Goal: Task Accomplishment & Management: Complete application form

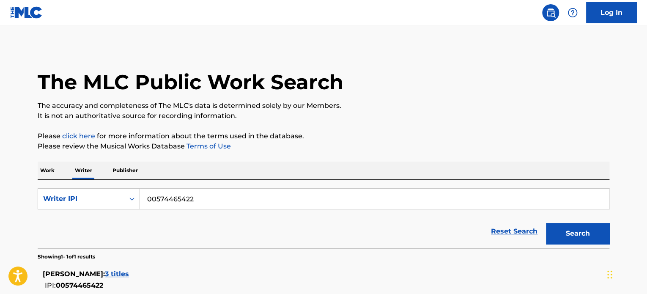
click at [253, 156] on div "The MLC Public Work Search The accuracy and completeness of The MLC's data is d…" at bounding box center [323, 190] width 592 height 288
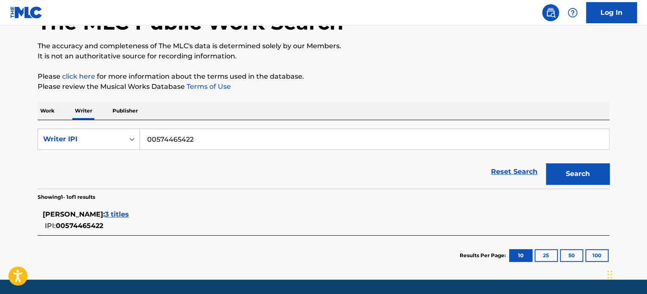
scroll to position [85, 0]
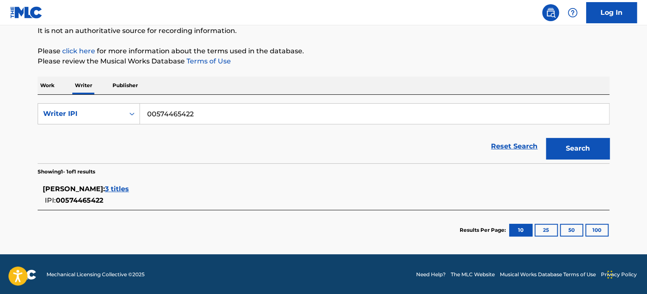
click at [115, 186] on span "3 titles" at bounding box center [117, 189] width 24 height 8
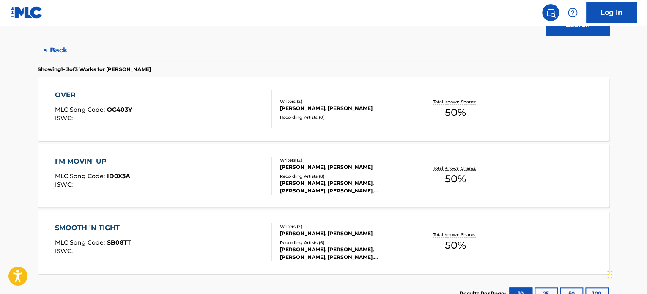
scroll to position [212, 0]
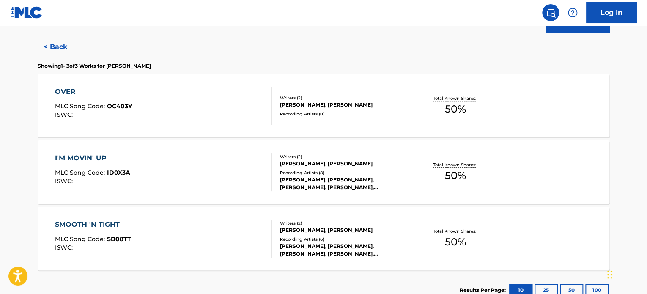
click at [93, 98] on div "OVER MLC Song Code : OC403Y ISWC :" at bounding box center [93, 106] width 77 height 38
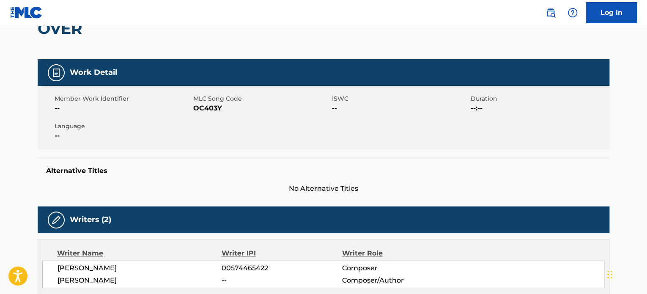
scroll to position [72, 0]
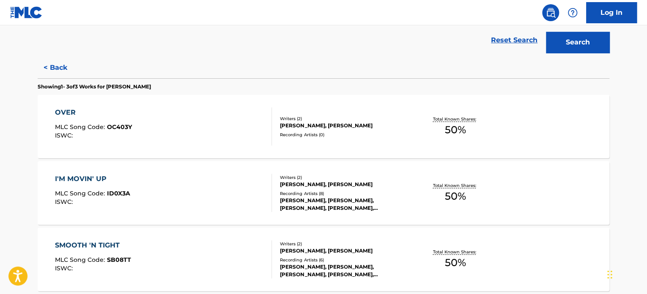
scroll to position [241, 0]
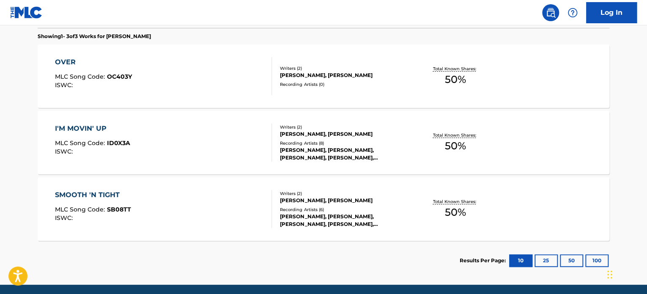
click at [86, 126] on div "I'M MOVIN' UP" at bounding box center [92, 128] width 75 height 10
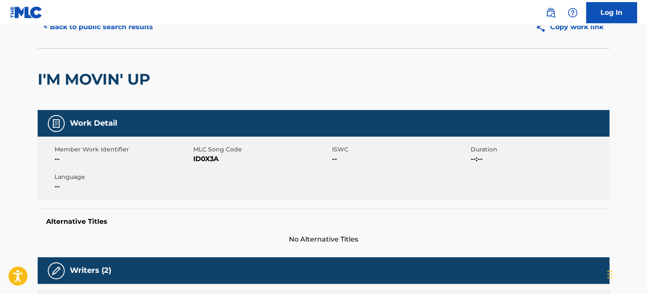
scroll to position [36, 0]
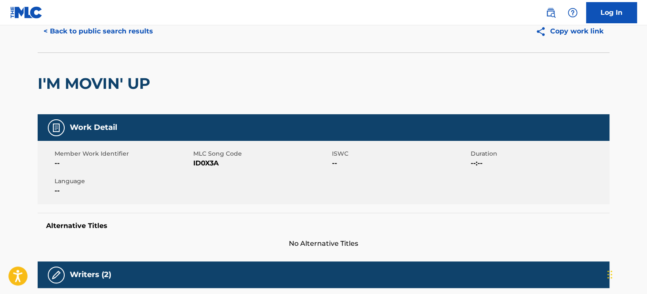
click at [44, 32] on button "< Back to public search results" at bounding box center [98, 31] width 121 height 21
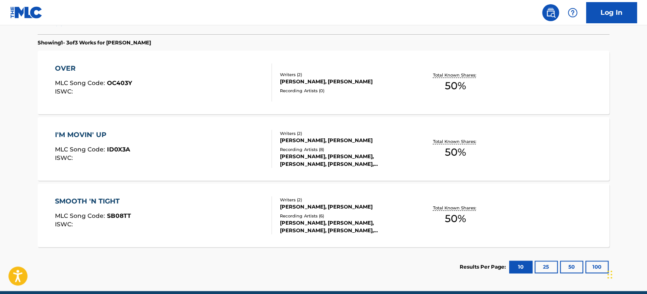
scroll to position [272, 0]
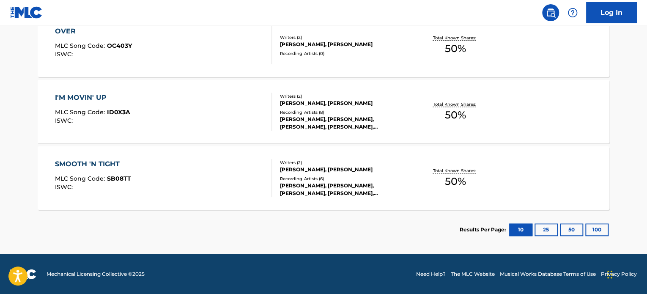
click at [98, 159] on div "SMOOTH 'N TIGHT" at bounding box center [93, 164] width 76 height 10
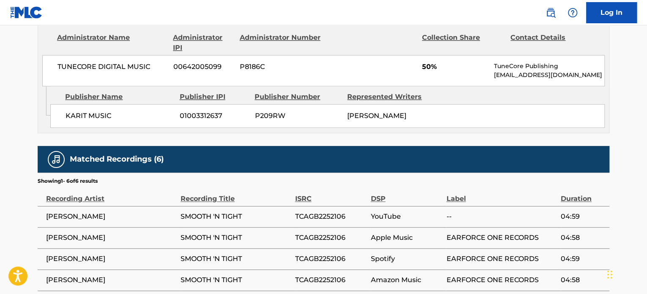
scroll to position [459, 0]
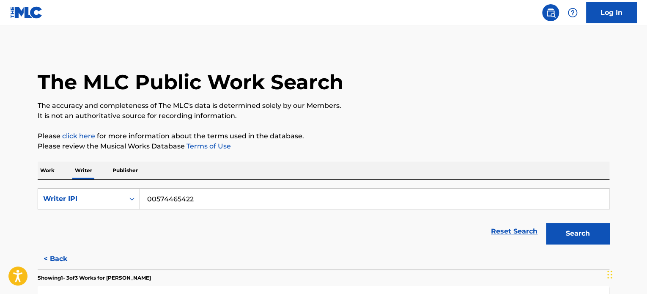
click at [19, 11] on img at bounding box center [26, 12] width 33 height 12
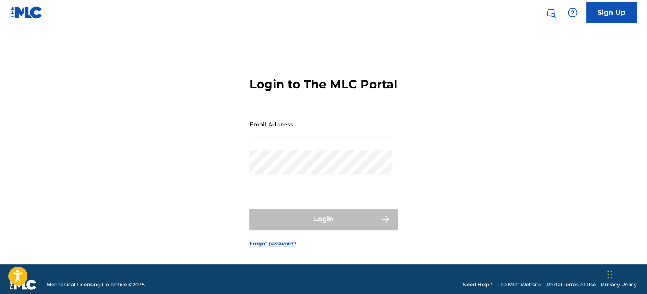
click at [616, 16] on link "Sign Up" at bounding box center [611, 12] width 51 height 21
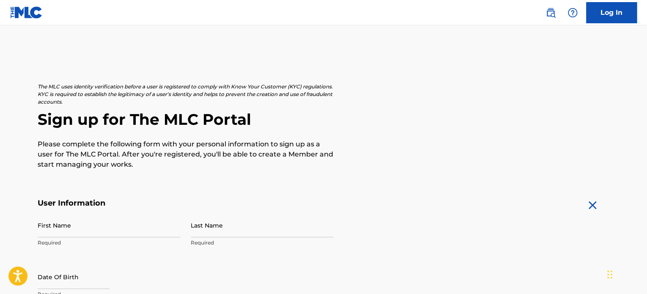
click at [404, 134] on div "The MLC uses identity verification before a user is registered to comply with K…" at bounding box center [323, 126] width 571 height 87
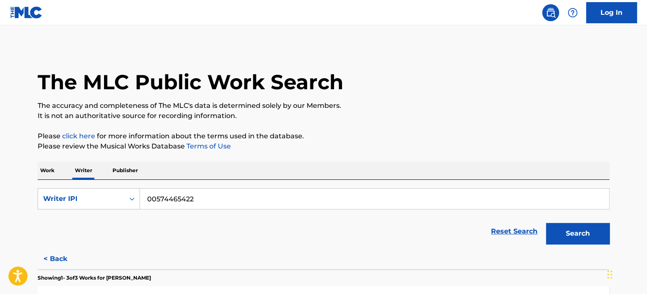
click at [47, 172] on p "Work" at bounding box center [47, 170] width 19 height 18
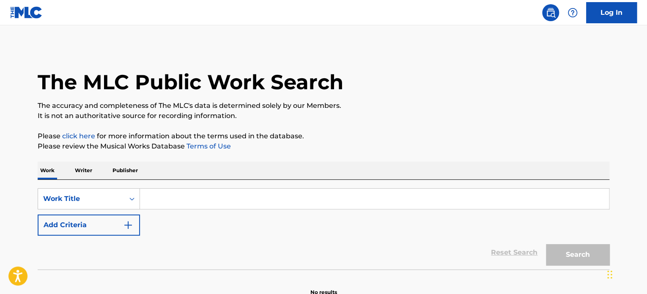
click at [164, 198] on input "Search Form" at bounding box center [374, 198] width 469 height 20
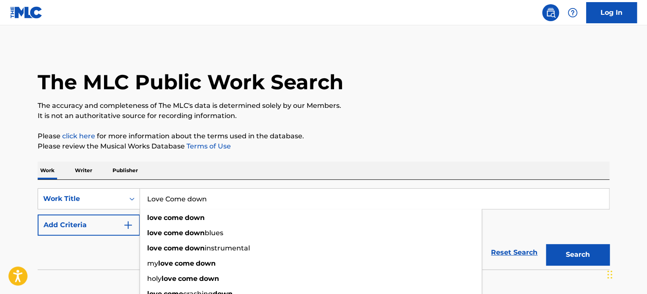
type input "Love Come down"
click at [546, 244] on button "Search" at bounding box center [577, 254] width 63 height 21
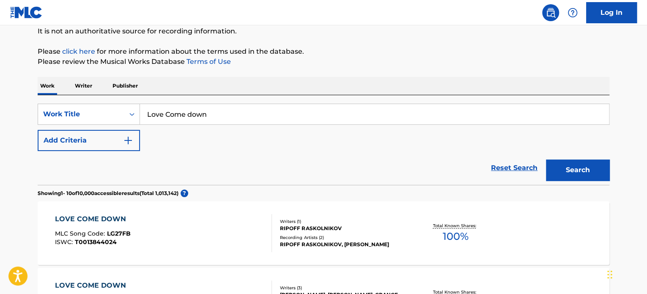
scroll to position [127, 0]
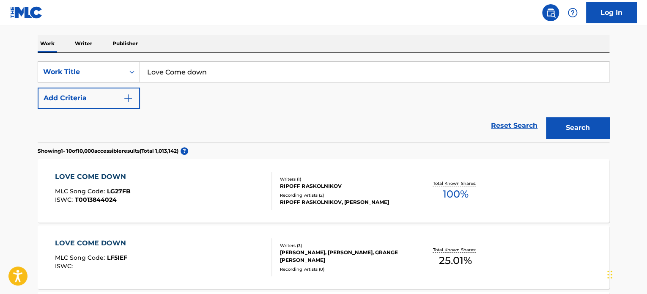
click at [128, 98] on img "Search Form" at bounding box center [128, 98] width 10 height 10
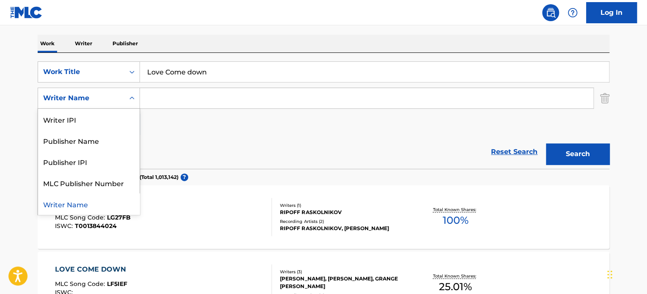
click at [127, 96] on div "Search Form" at bounding box center [131, 97] width 15 height 15
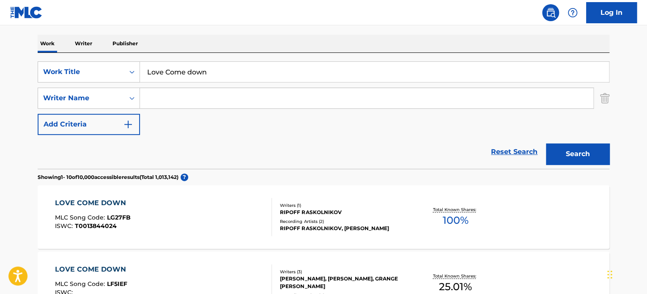
click at [127, 96] on div "Search Form" at bounding box center [131, 97] width 15 height 15
click at [604, 98] on img "Search Form" at bounding box center [604, 97] width 9 height 21
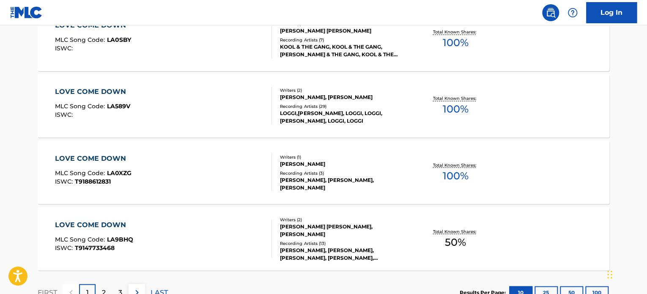
scroll to position [718, 0]
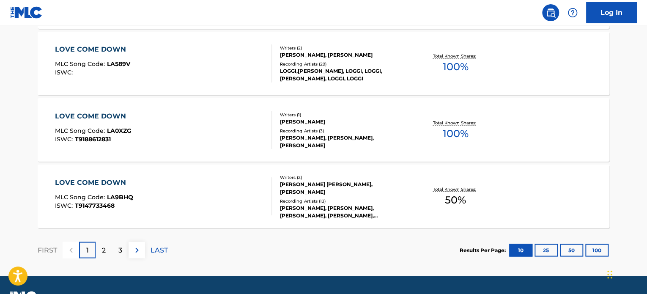
click at [103, 251] on p "2" at bounding box center [104, 250] width 4 height 10
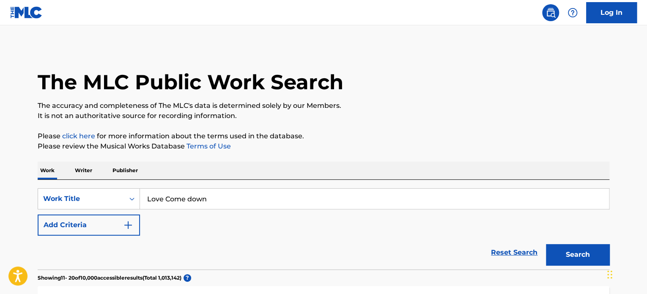
scroll to position [42, 0]
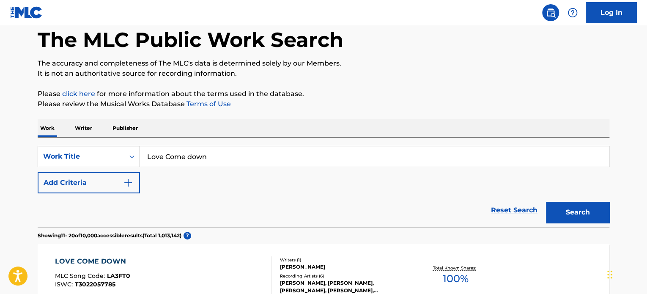
click at [129, 182] on img "Search Form" at bounding box center [128, 182] width 10 height 10
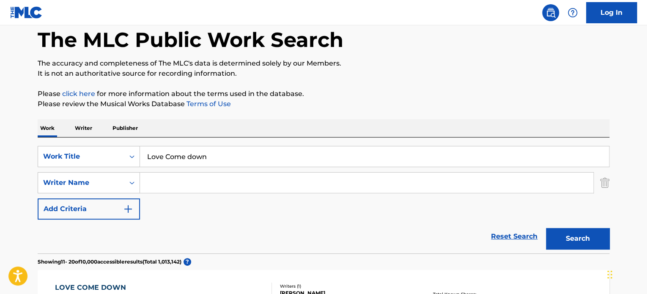
click at [164, 187] on input "Search Form" at bounding box center [366, 182] width 453 height 20
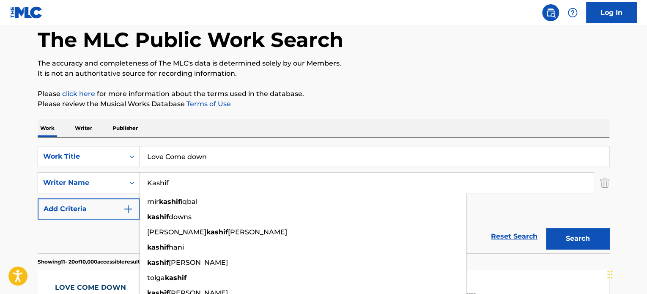
type input "Kashif"
click at [546, 228] on button "Search" at bounding box center [577, 238] width 63 height 21
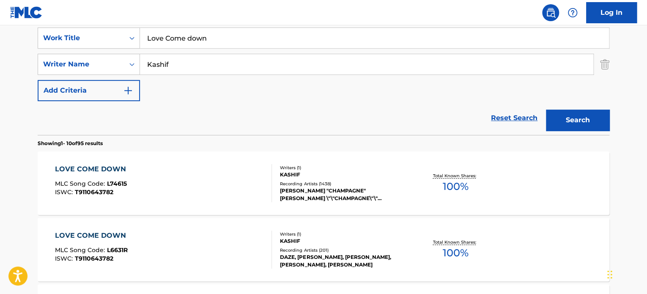
scroll to position [169, 0]
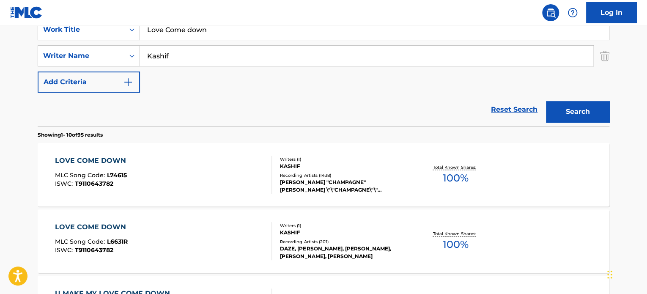
click at [90, 158] on div "LOVE COME DOWN" at bounding box center [92, 161] width 75 height 10
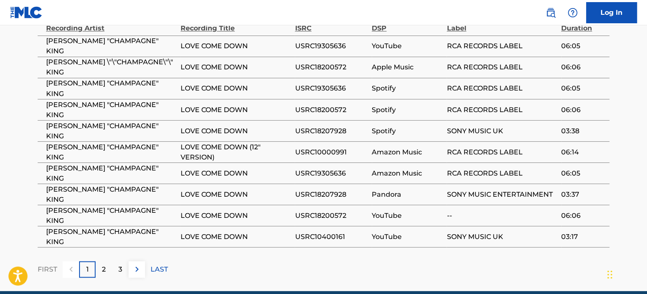
scroll to position [713, 0]
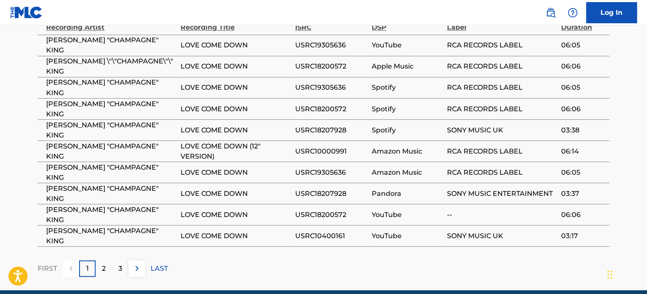
click at [102, 260] on div "2" at bounding box center [104, 268] width 16 height 16
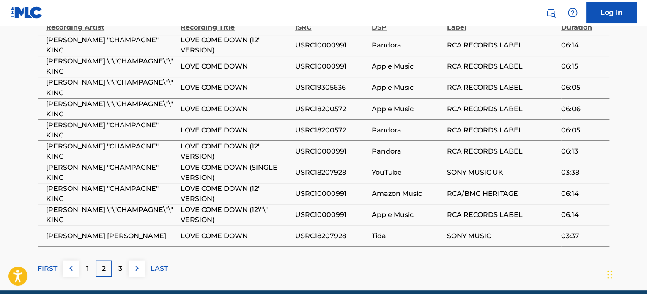
click at [119, 263] on p "3" at bounding box center [120, 268] width 4 height 10
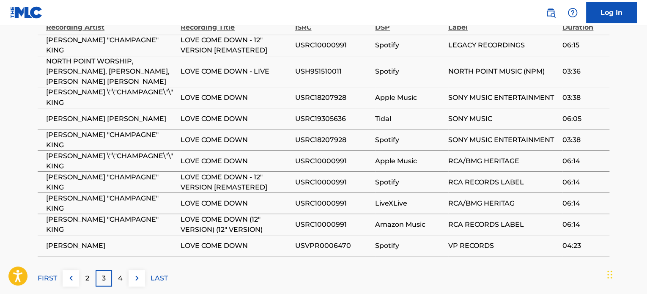
click at [123, 270] on div "4" at bounding box center [120, 278] width 16 height 16
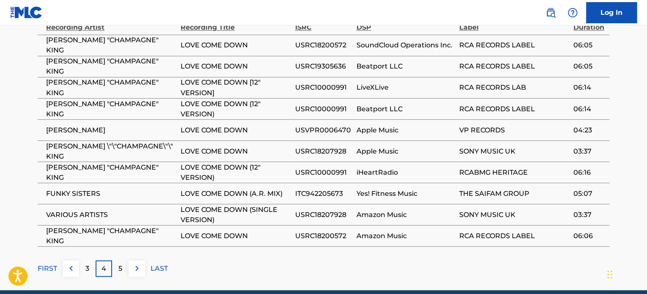
click at [120, 263] on p "5" at bounding box center [120, 268] width 4 height 10
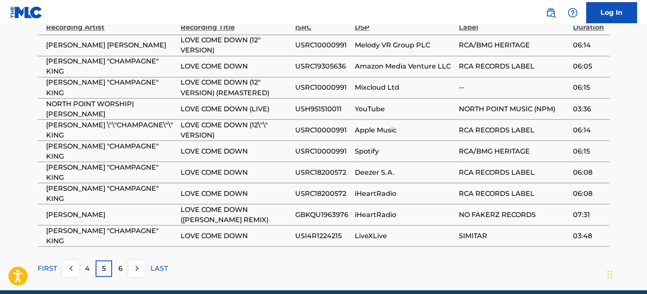
click at [122, 263] on p "6" at bounding box center [120, 268] width 4 height 10
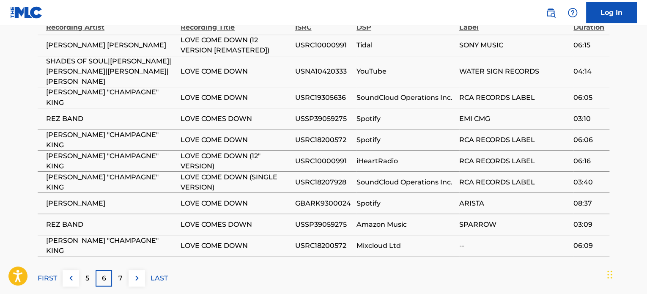
click at [118, 273] on p "7" at bounding box center [120, 278] width 4 height 10
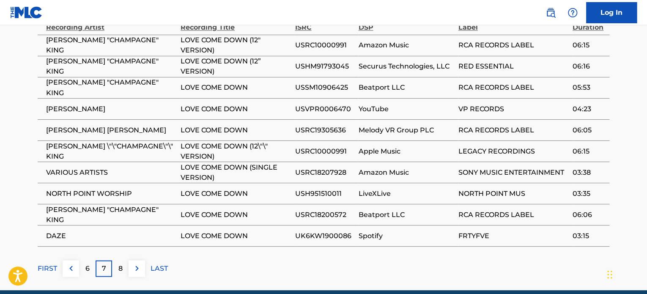
click at [118, 260] on div "8" at bounding box center [120, 268] width 16 height 16
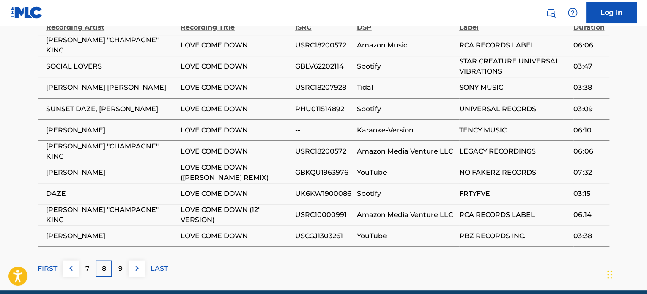
click at [118, 260] on div "9" at bounding box center [120, 268] width 16 height 16
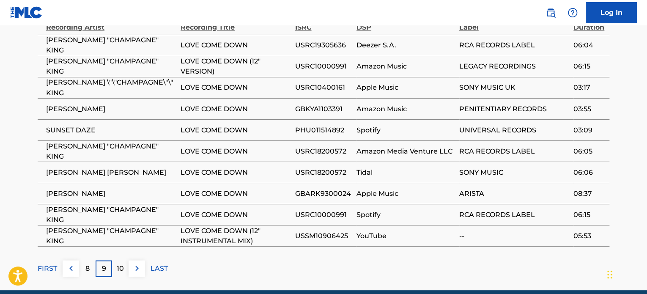
click at [118, 260] on div "10" at bounding box center [120, 268] width 16 height 16
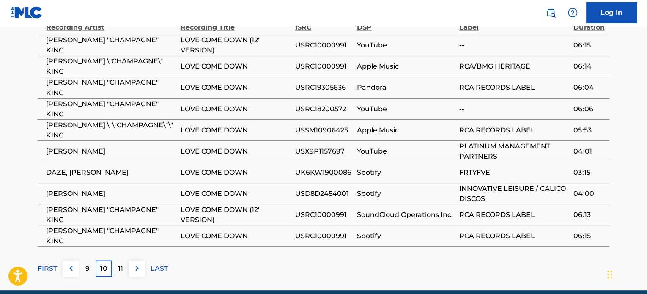
click at [118, 260] on div "11" at bounding box center [120, 268] width 16 height 16
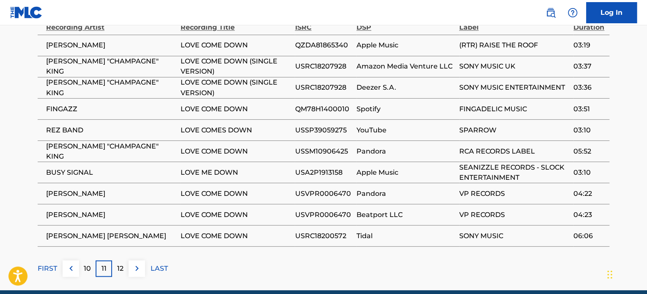
click at [136, 263] on img at bounding box center [137, 268] width 10 height 10
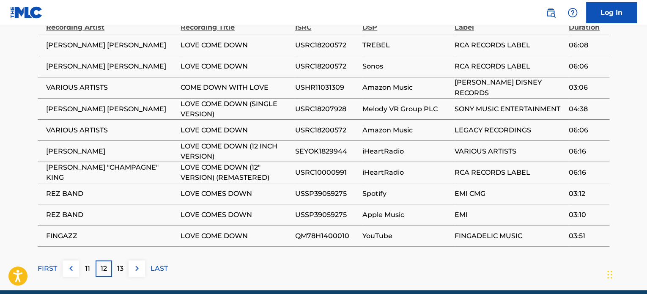
click at [136, 263] on img at bounding box center [137, 268] width 10 height 10
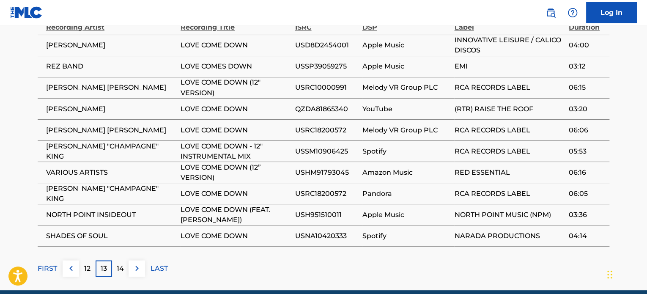
click at [136, 263] on img at bounding box center [137, 268] width 10 height 10
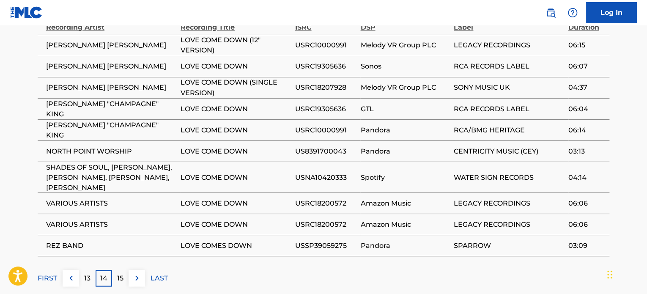
click at [137, 231] on div "Matched Recordings (1438) Showing 131 - 140 of 1,438 results Recording Artist R…" at bounding box center [323, 130] width 571 height 311
click at [132, 273] on img at bounding box center [137, 278] width 10 height 10
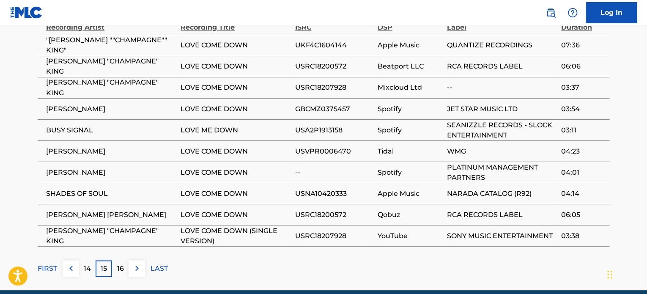
click at [132, 263] on img at bounding box center [137, 268] width 10 height 10
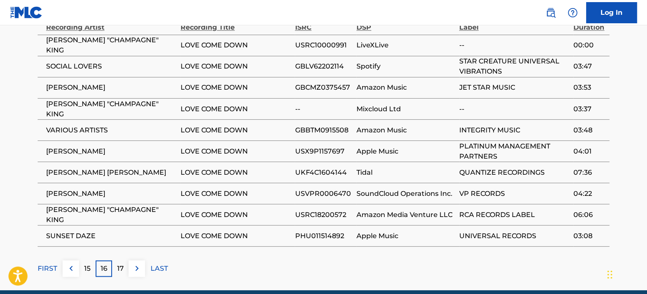
click at [132, 263] on img at bounding box center [137, 268] width 10 height 10
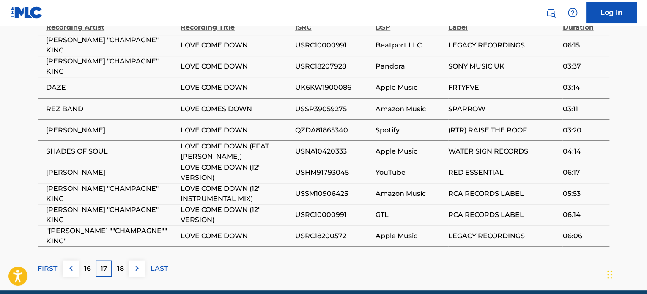
click at [132, 263] on img at bounding box center [137, 268] width 10 height 10
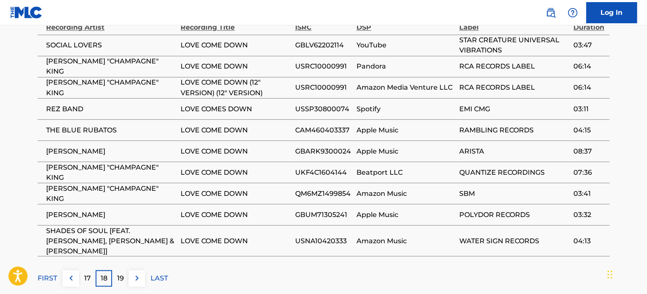
click at [132, 228] on div "Matched Recordings (1438) Showing 171 - 180 of 1,438 results Recording Artist R…" at bounding box center [323, 130] width 571 height 311
click at [134, 273] on img at bounding box center [137, 278] width 10 height 10
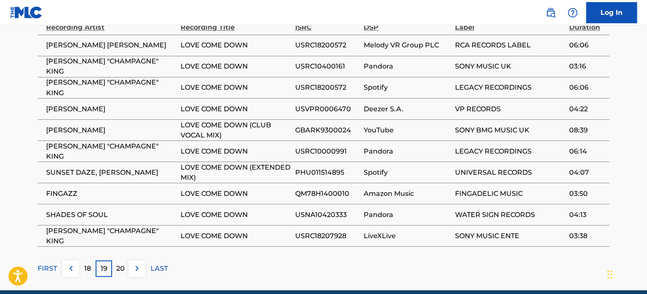
click at [136, 263] on img at bounding box center [137, 268] width 10 height 10
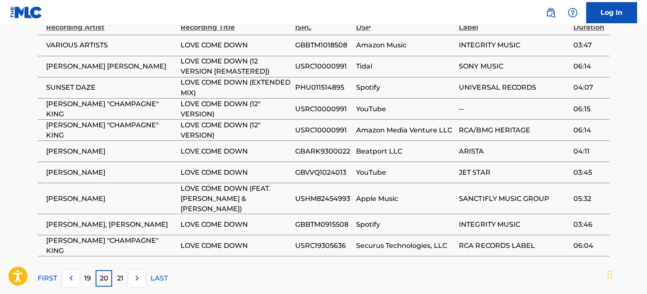
click at [136, 273] on img at bounding box center [137, 278] width 10 height 10
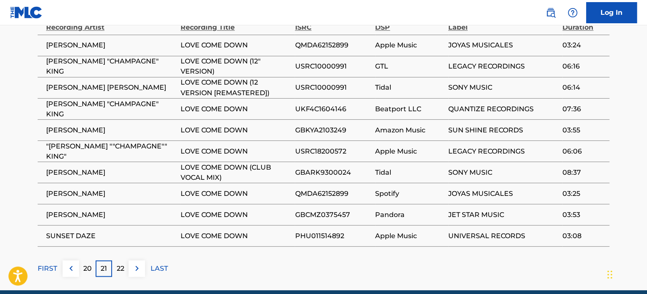
click at [117, 263] on p "22" at bounding box center [121, 268] width 8 height 10
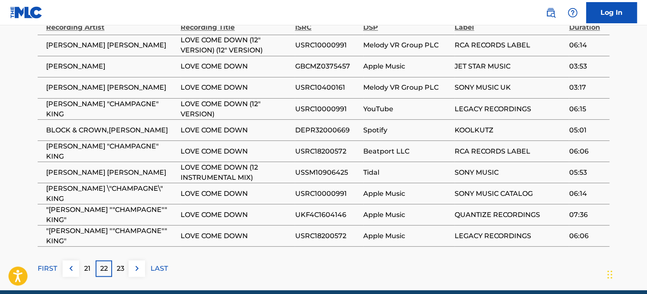
click at [120, 263] on p "23" at bounding box center [121, 268] width 8 height 10
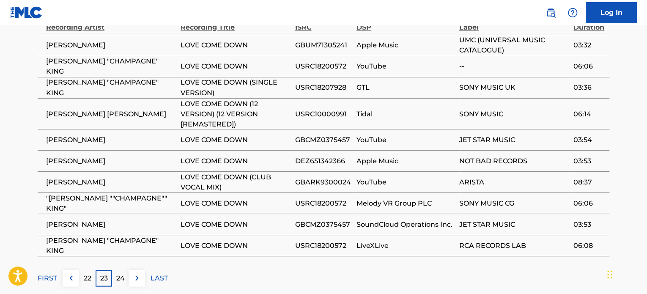
click at [120, 270] on div "24" at bounding box center [120, 278] width 16 height 16
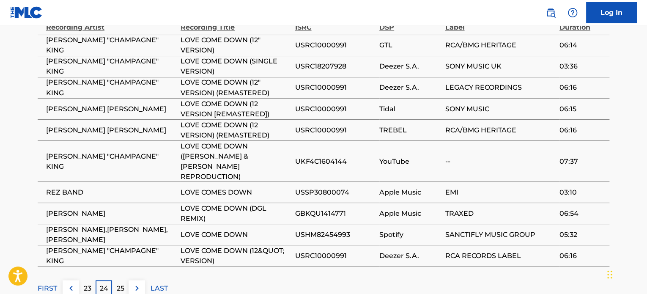
click at [120, 283] on p "25" at bounding box center [121, 288] width 8 height 10
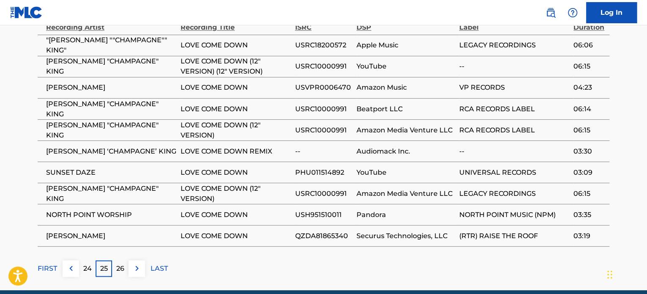
click at [120, 263] on p "26" at bounding box center [120, 268] width 8 height 10
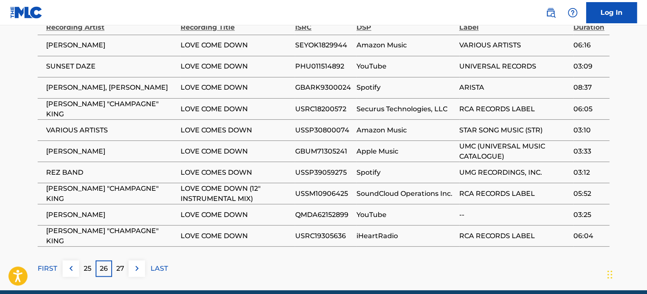
click at [120, 263] on p "27" at bounding box center [120, 268] width 8 height 10
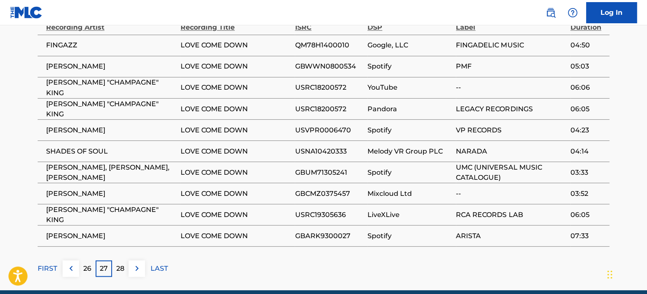
click at [120, 263] on p "28" at bounding box center [120, 268] width 8 height 10
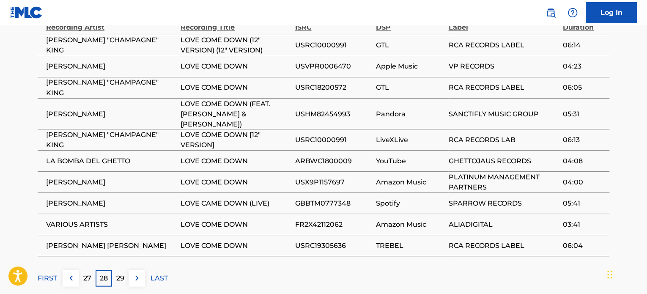
click at [120, 273] on p "29" at bounding box center [120, 278] width 8 height 10
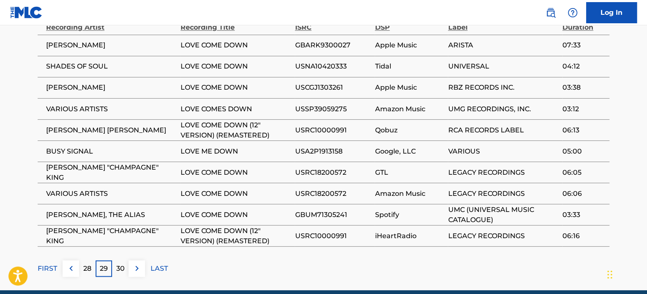
click at [120, 263] on p "30" at bounding box center [120, 268] width 8 height 10
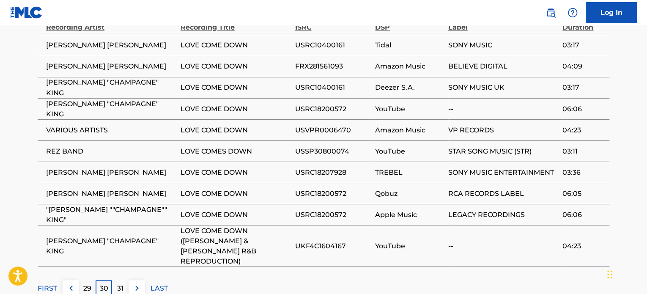
click at [120, 283] on p "31" at bounding box center [120, 288] width 6 height 10
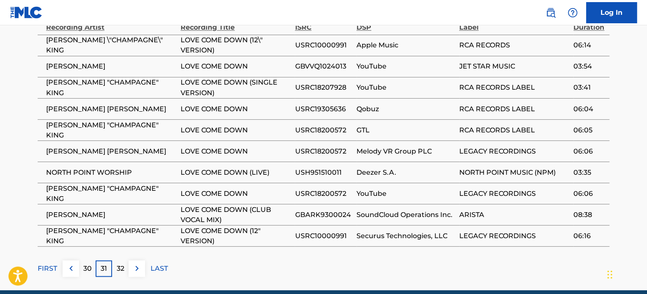
click at [120, 263] on p "32" at bounding box center [121, 268] width 8 height 10
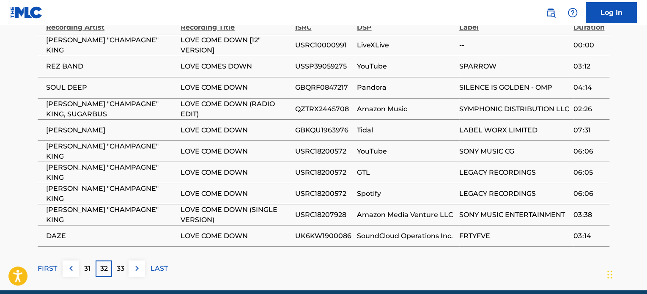
click at [120, 263] on p "33" at bounding box center [121, 268] width 8 height 10
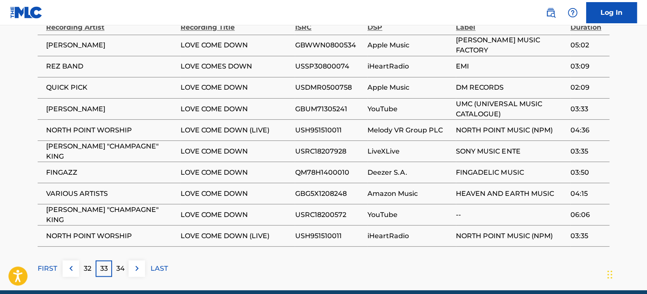
click at [120, 263] on p "34" at bounding box center [120, 268] width 8 height 10
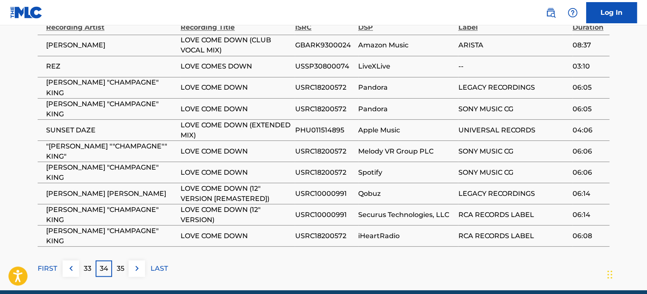
click at [120, 263] on p "35" at bounding box center [121, 268] width 8 height 10
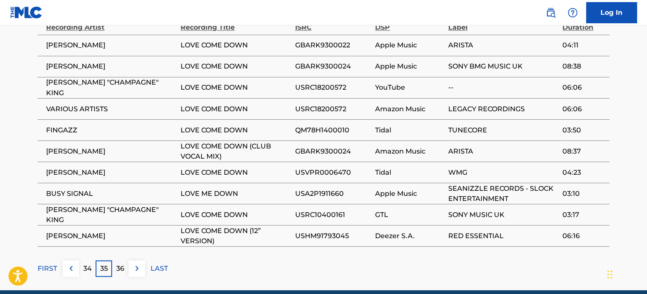
click at [120, 263] on p "36" at bounding box center [120, 268] width 8 height 10
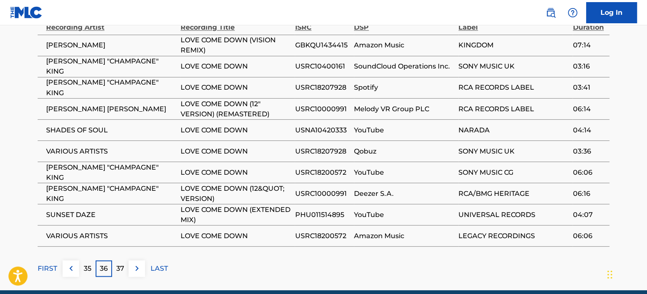
click at [120, 263] on p "37" at bounding box center [120, 268] width 8 height 10
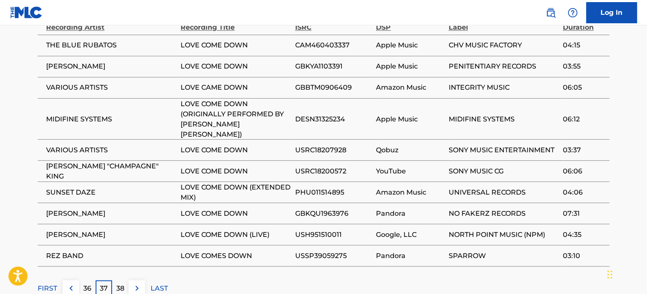
click at [120, 232] on div "Matched Recordings (1438) Showing 361 - 370 of 1,438 results Recording Artist R…" at bounding box center [323, 136] width 571 height 322
click at [123, 283] on p "38" at bounding box center [120, 288] width 8 height 10
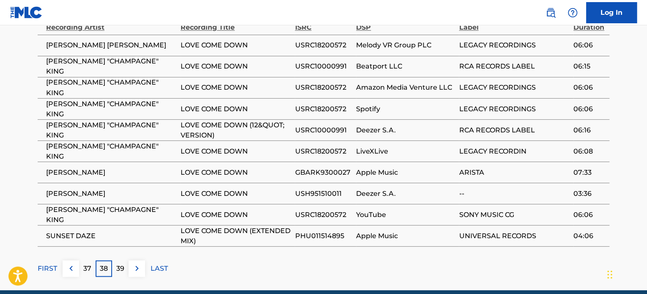
click at [123, 260] on div "39" at bounding box center [120, 268] width 16 height 16
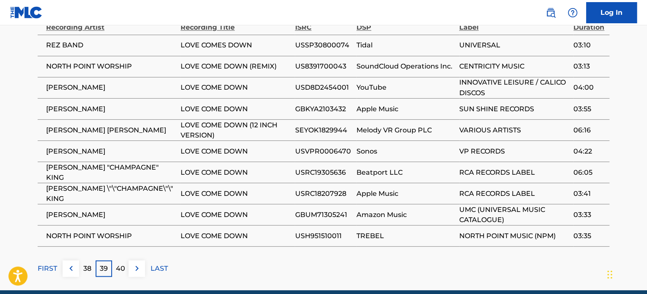
click at [123, 260] on div "40" at bounding box center [120, 268] width 16 height 16
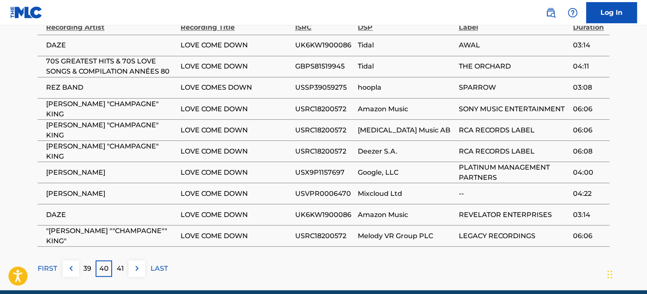
click at [123, 260] on div "41" at bounding box center [120, 268] width 16 height 16
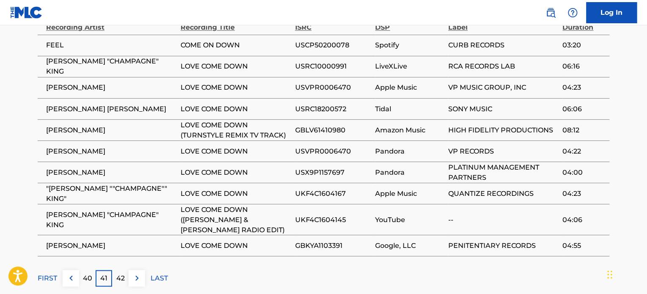
click at [123, 270] on div "42" at bounding box center [120, 278] width 16 height 16
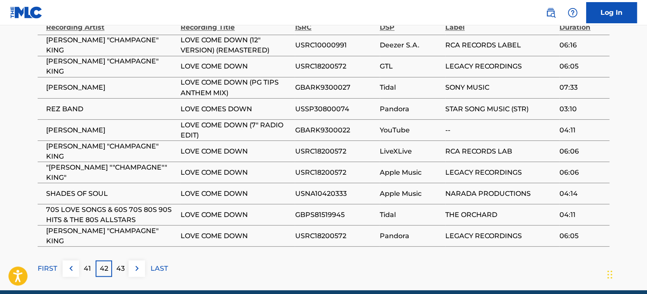
click at [123, 260] on div "43" at bounding box center [120, 268] width 16 height 16
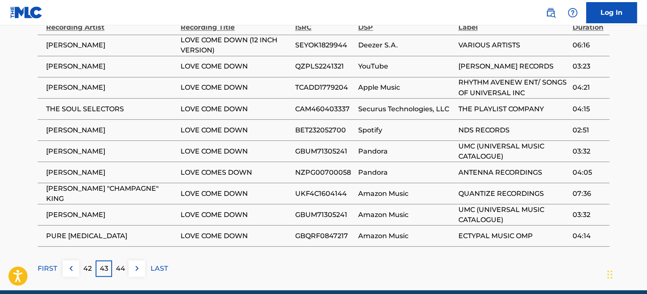
click at [123, 260] on div "44" at bounding box center [120, 268] width 16 height 16
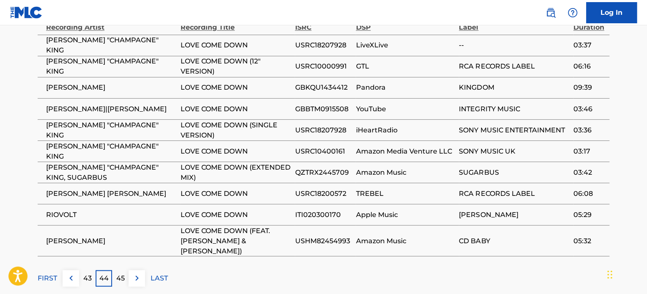
click at [123, 270] on div "45" at bounding box center [120, 278] width 16 height 16
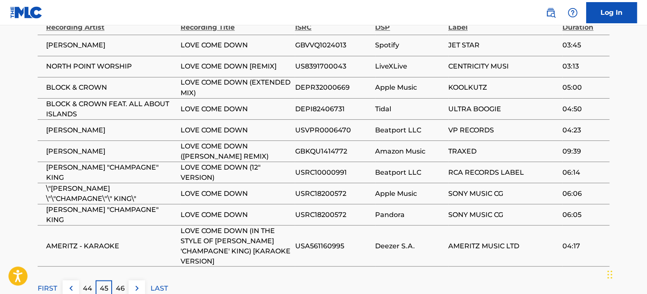
click at [123, 237] on div "Matched Recordings (1438) Showing 441 - 450 of 1,438 results Recording Artist R…" at bounding box center [323, 136] width 571 height 322
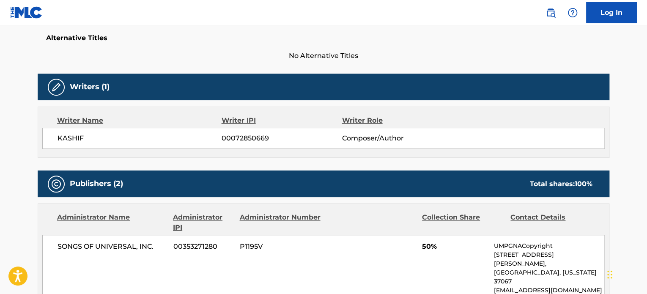
scroll to position [0, 0]
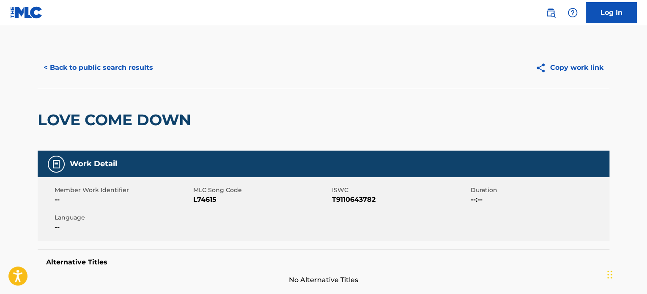
click at [43, 68] on button "< Back to public search results" at bounding box center [98, 67] width 121 height 21
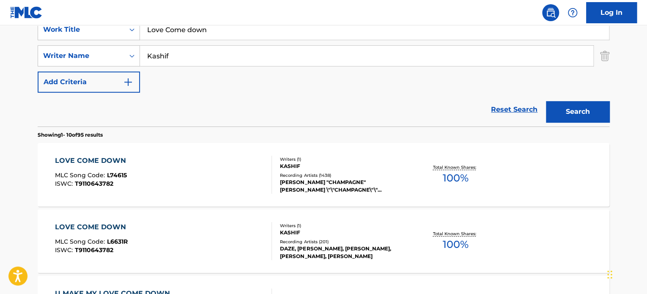
drag, startPoint x: 192, startPoint y: 47, endPoint x: 178, endPoint y: 53, distance: 14.8
click at [179, 52] on input "Kashif" at bounding box center [366, 56] width 453 height 20
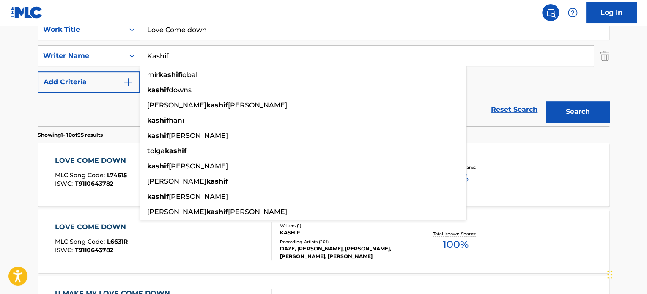
click at [231, 25] on nav "Log In" at bounding box center [323, 12] width 647 height 25
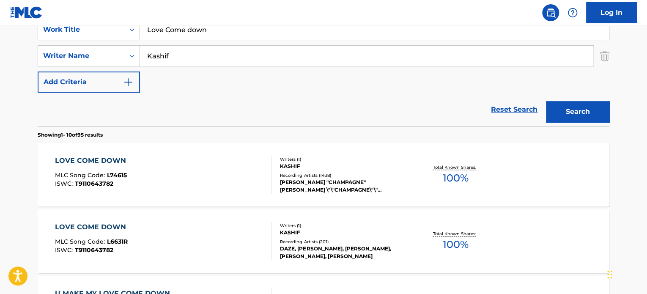
click at [224, 35] on input "Love Come down" at bounding box center [374, 29] width 469 height 20
type input "Love Come down the remake"
click at [546, 101] on button "Search" at bounding box center [577, 111] width 63 height 21
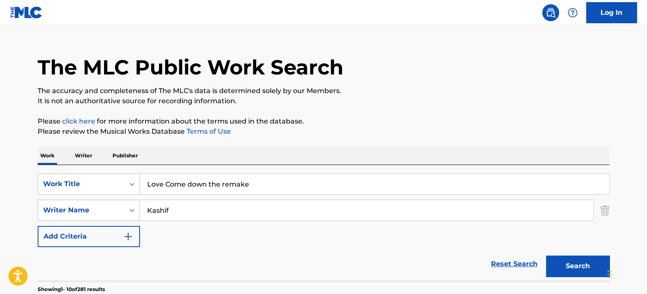
scroll to position [0, 0]
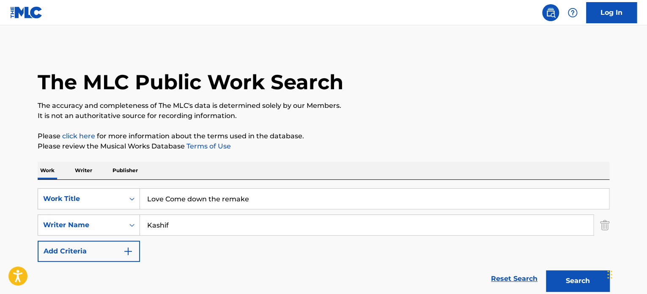
click at [32, 14] on img at bounding box center [26, 12] width 33 height 12
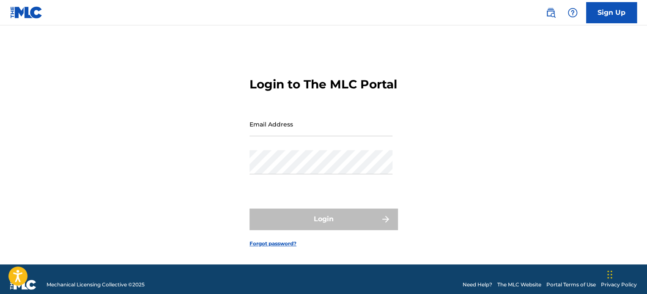
click at [21, 8] on img at bounding box center [26, 12] width 33 height 12
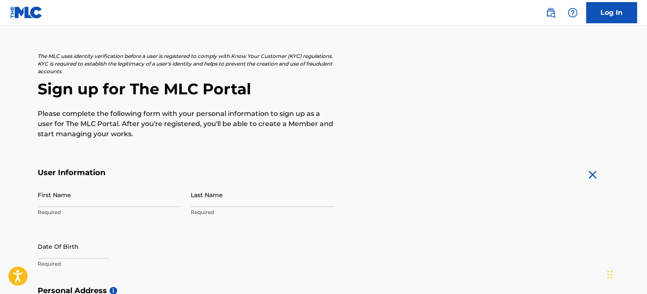
scroll to position [85, 0]
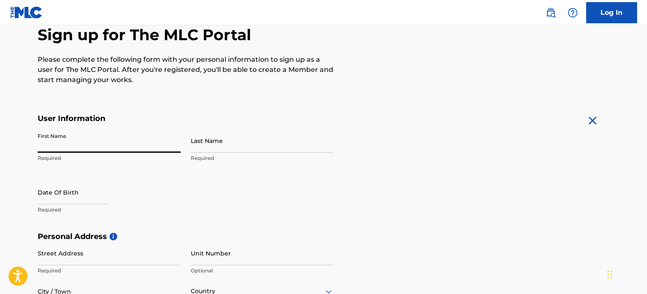
click at [132, 145] on input "First Name" at bounding box center [109, 140] width 143 height 24
type input "[PERSON_NAME]"
type input "Bell"
type input "[STREET_ADDRESS]"
type input "Apt R201"
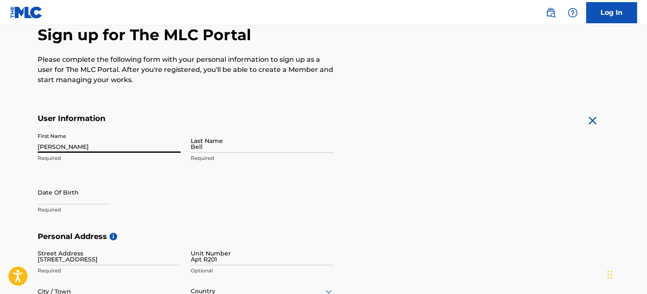
type input "Victorville"
type input "[GEOGRAPHIC_DATA]"
type input "[US_STATE]"
type input "92395"
type input "442"
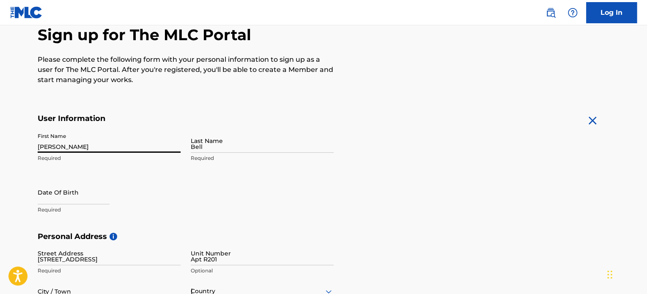
type input "2436394"
type input "[EMAIL_ADDRESS][DOMAIN_NAME]"
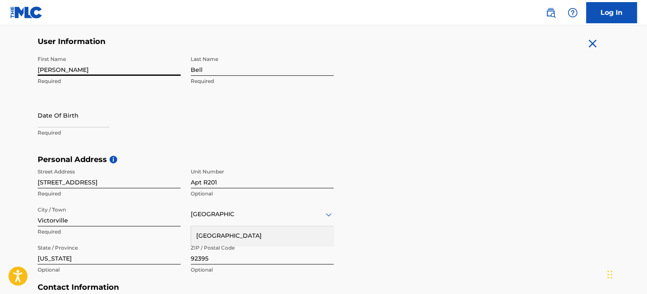
scroll to position [198, 0]
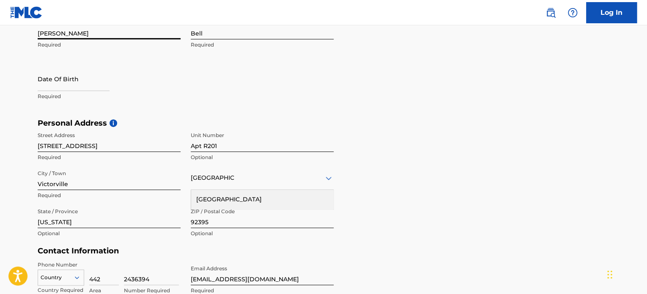
click at [68, 87] on input "text" at bounding box center [74, 79] width 72 height 24
select select "8"
select select "2025"
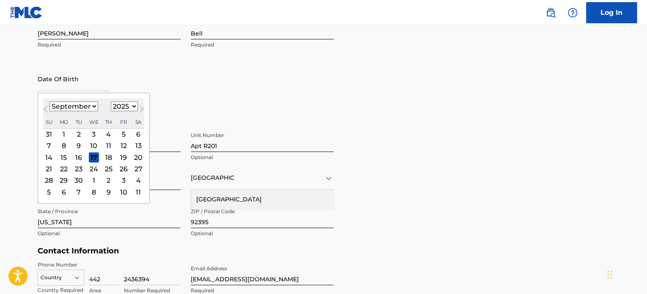
click at [57, 106] on select "January February March April May June July August September October November De…" at bounding box center [73, 106] width 49 height 10
click at [49, 101] on select "January February March April May June July August September October November De…" at bounding box center [73, 106] width 49 height 10
click at [66, 109] on select "January February March April May June July August September October November De…" at bounding box center [73, 106] width 49 height 10
select select "10"
click at [49, 101] on select "January February March April May June July August September October November De…" at bounding box center [73, 106] width 49 height 10
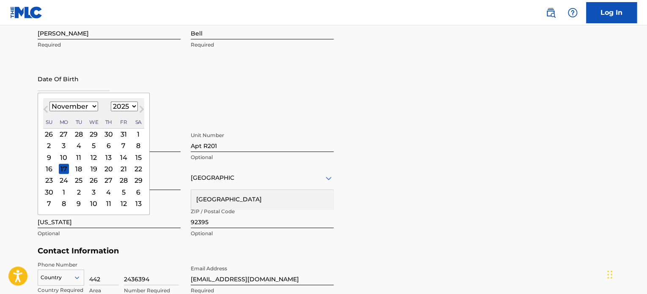
click at [123, 106] on select "1899 1900 1901 1902 1903 1904 1905 1906 1907 1908 1909 1910 1911 1912 1913 1914…" at bounding box center [124, 106] width 27 height 10
select select "1968"
click at [111, 101] on select "1899 1900 1901 1902 1903 1904 1905 1906 1907 1908 1909 1910 1911 1912 1913 1914…" at bounding box center [124, 106] width 27 height 10
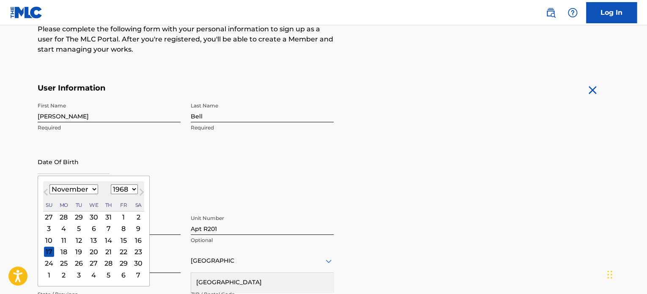
scroll to position [113, 0]
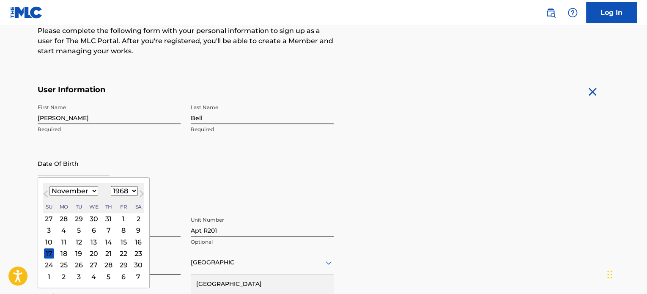
click at [121, 219] on div "1" at bounding box center [123, 218] width 10 height 10
type input "[DATE]"
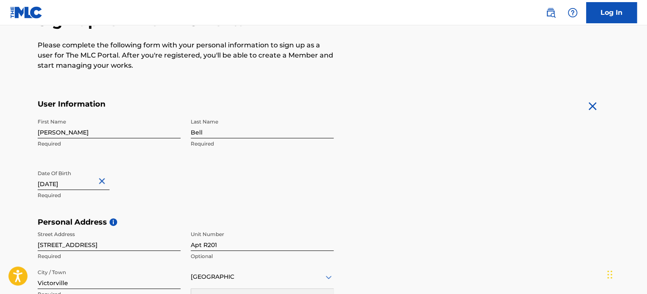
scroll to position [85, 0]
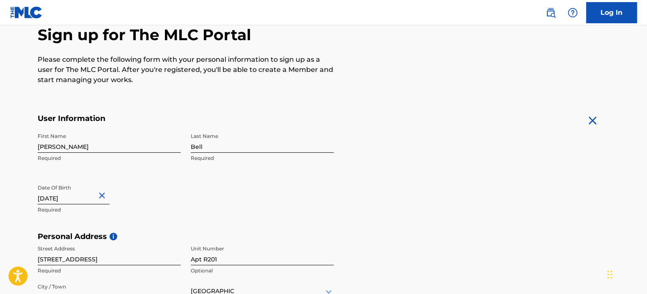
click at [594, 117] on img at bounding box center [592, 121] width 14 height 14
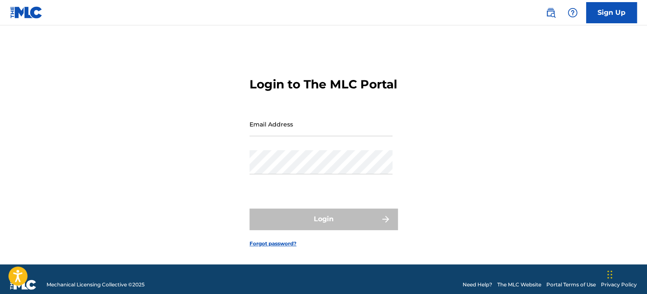
click at [612, 10] on link "Sign Up" at bounding box center [611, 12] width 51 height 21
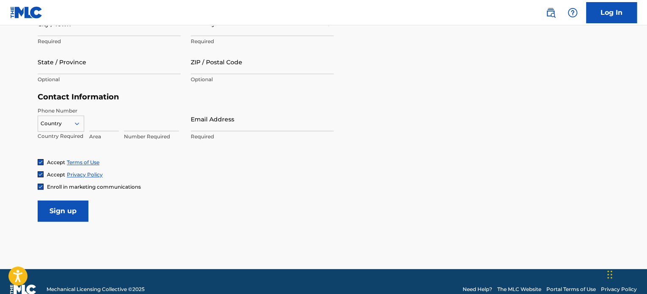
scroll to position [367, 0]
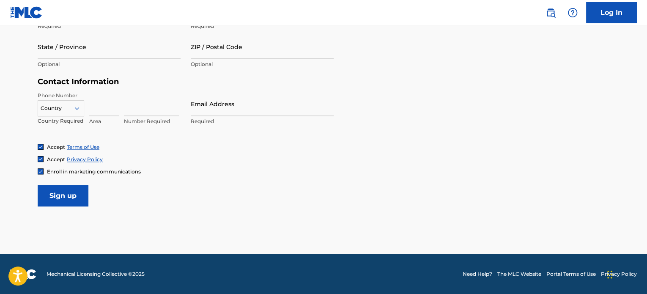
drag, startPoint x: 554, startPoint y: 1, endPoint x: 461, endPoint y: 68, distance: 114.5
click at [461, 68] on div "Personal Address i Street Address Required Unit Number Optional City / Town Req…" at bounding box center [323, 13] width 571 height 128
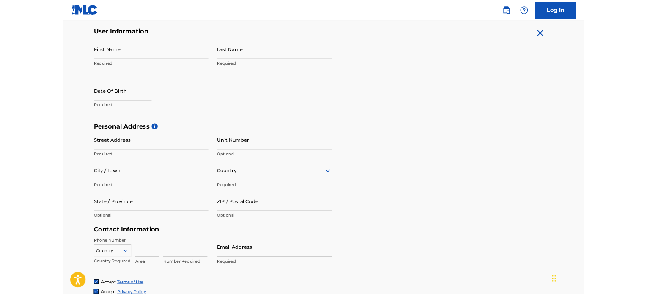
scroll to position [0, 0]
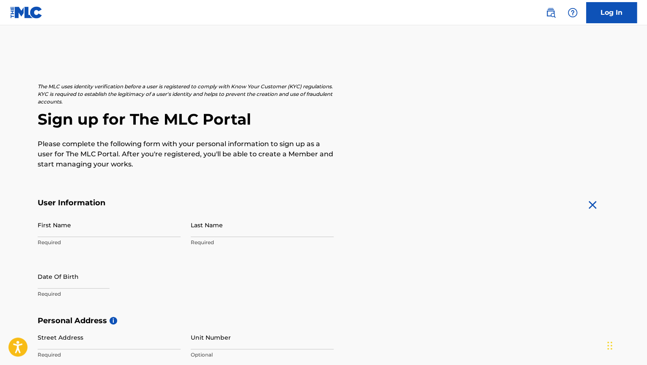
click at [548, 110] on h2 "Sign up for The MLC Portal" at bounding box center [323, 119] width 571 height 19
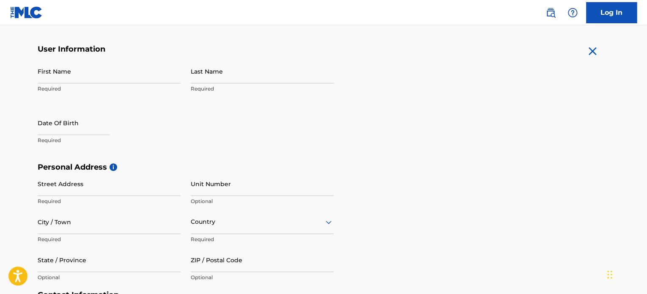
scroll to position [169, 0]
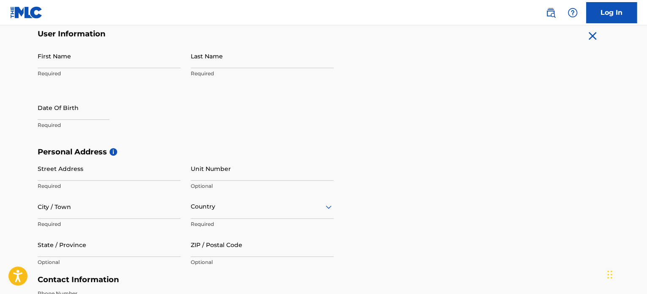
select select "8"
select select "2025"
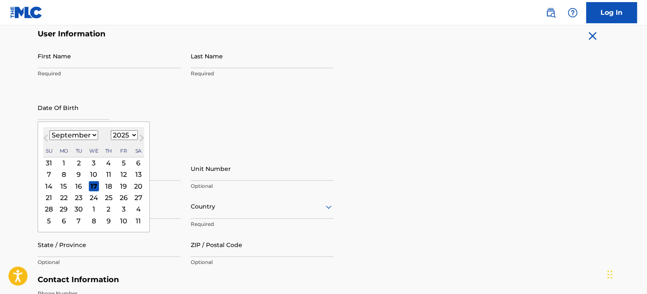
click at [87, 111] on input "text" at bounding box center [74, 108] width 72 height 24
click at [440, 130] on form "User Information First Name Required Last Name Required Date Of Birth Previous …" at bounding box center [323, 216] width 571 height 375
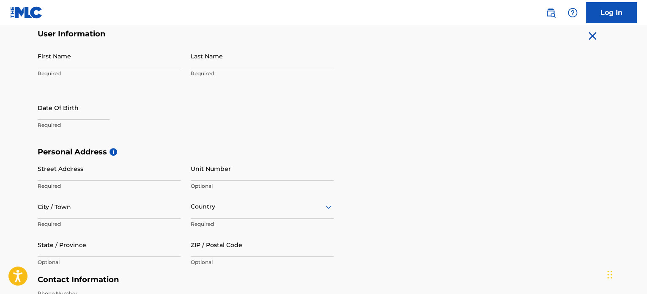
select select "8"
select select "2025"
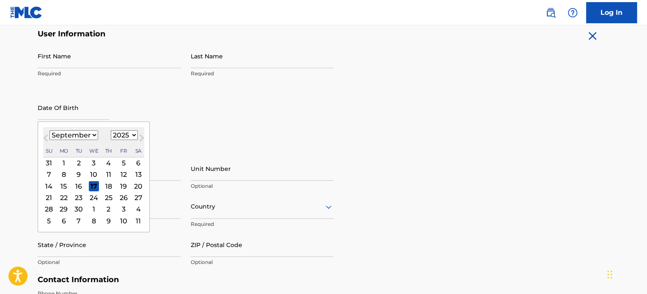
click at [92, 118] on input "text" at bounding box center [74, 108] width 72 height 24
click at [343, 102] on form "User Information First Name Required Last Name Required Date Of Birth Previous …" at bounding box center [323, 216] width 571 height 375
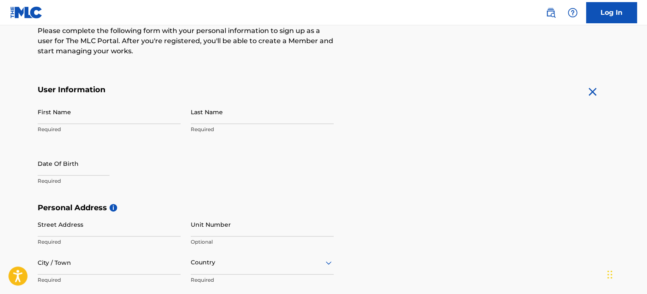
scroll to position [0, 0]
